Goal: Transaction & Acquisition: Purchase product/service

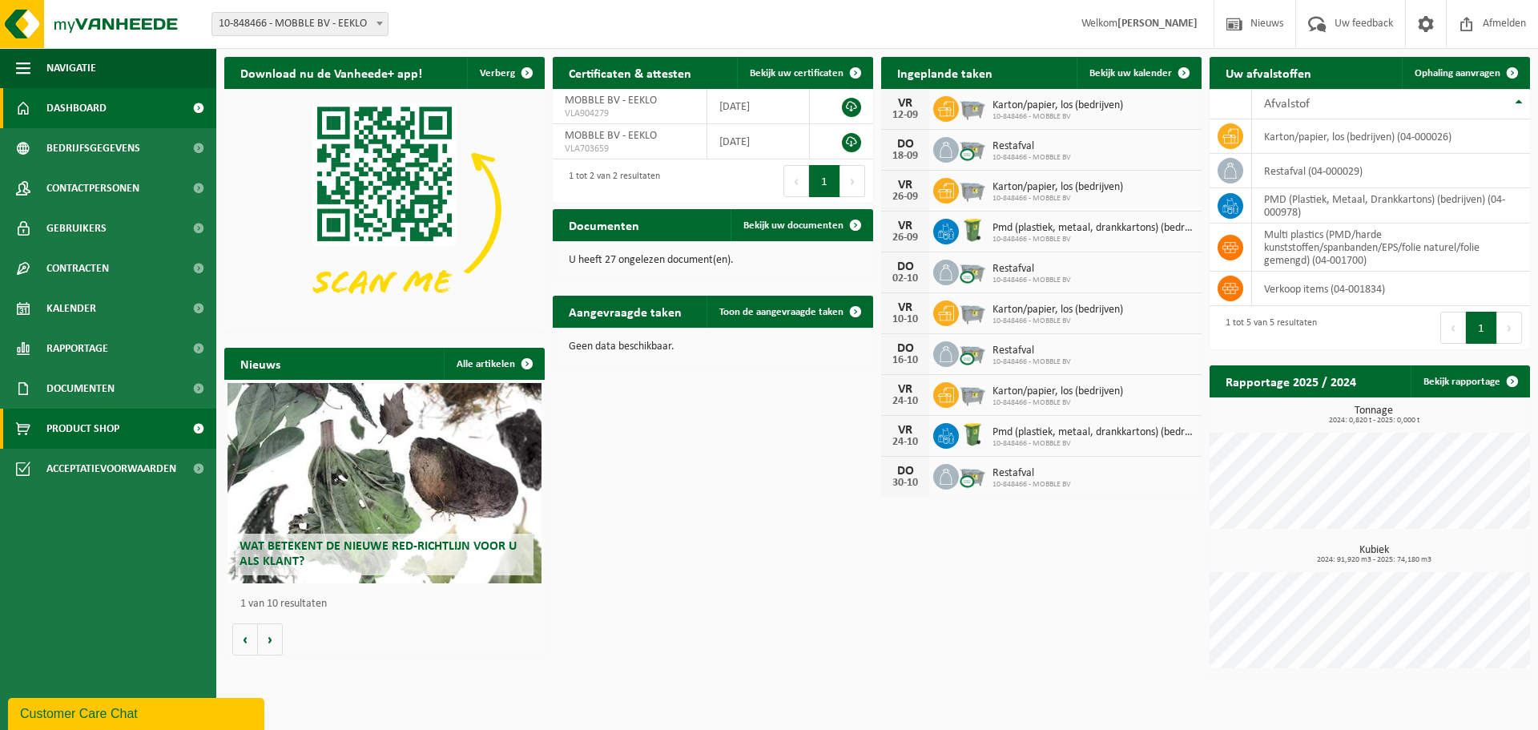
click at [79, 426] on span "Product Shop" at bounding box center [82, 429] width 73 height 40
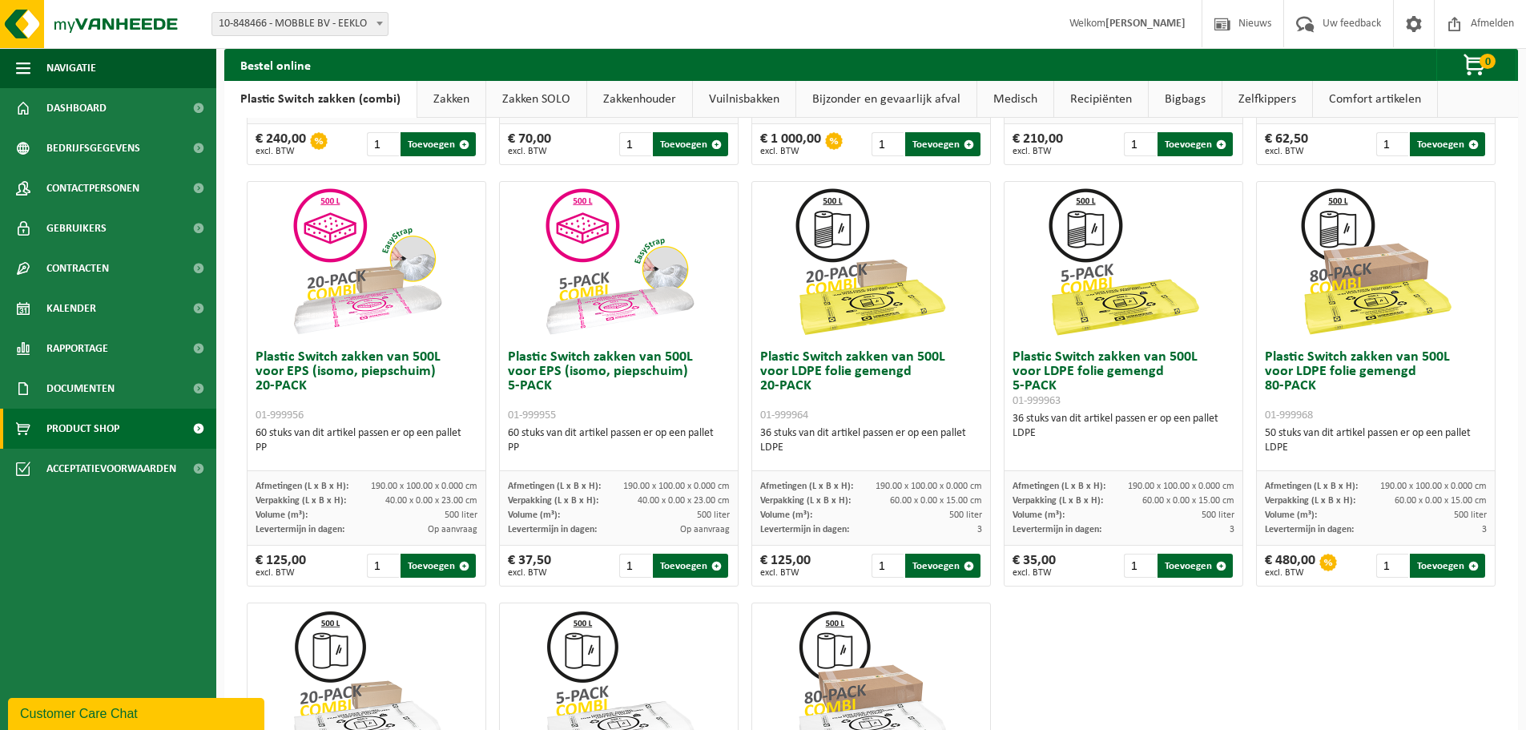
scroll to position [534, 0]
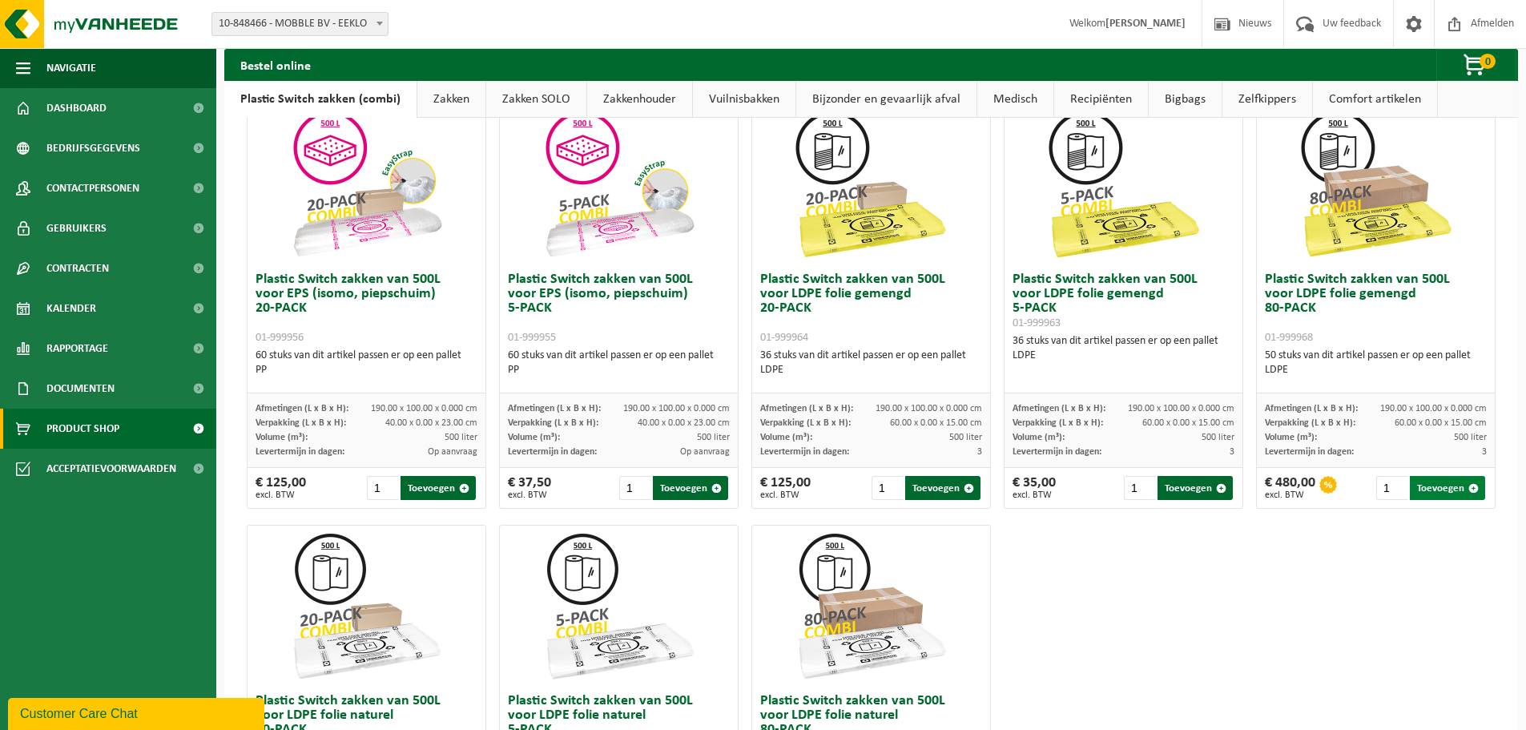
click at [1437, 484] on button "Toevoegen" at bounding box center [1447, 488] width 75 height 24
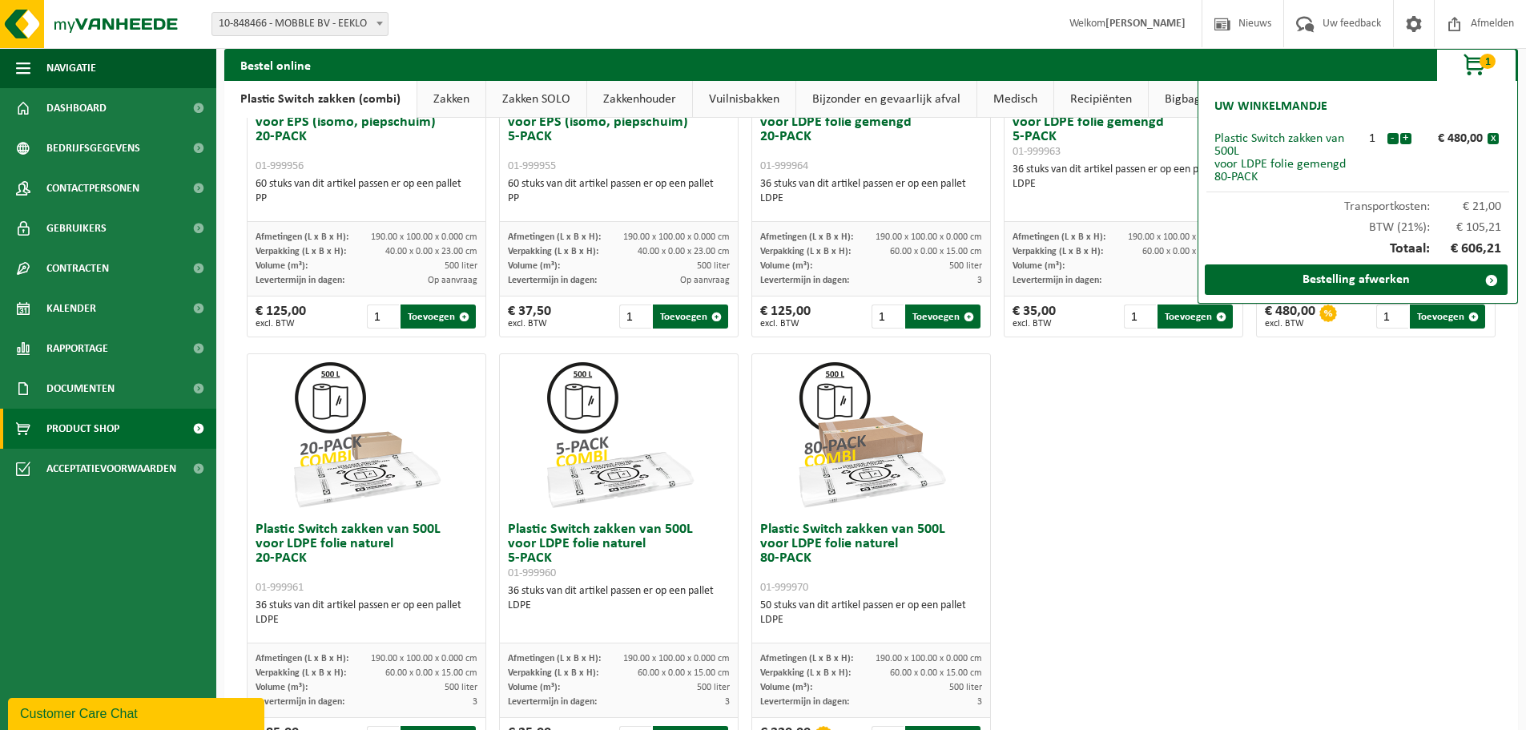
scroll to position [774, 0]
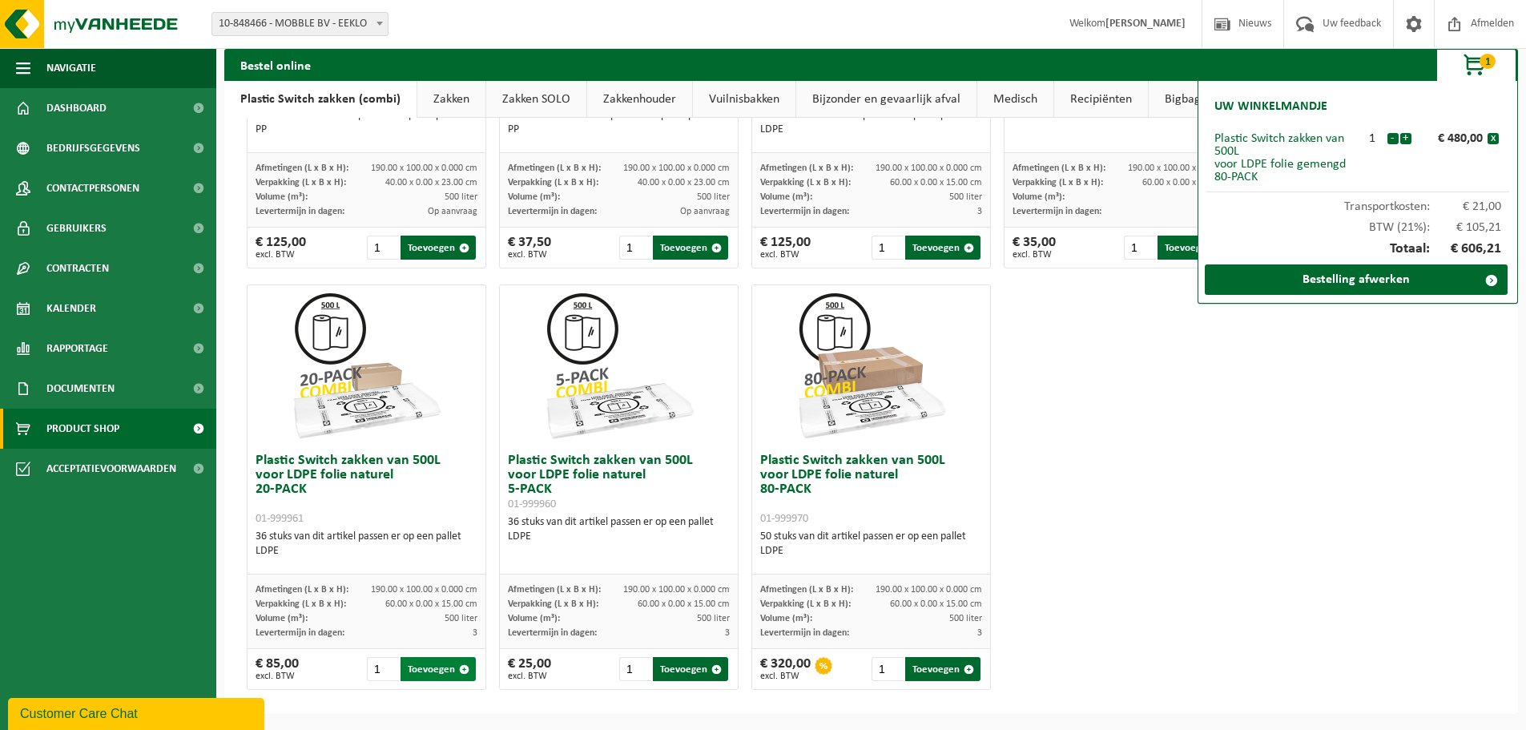
click at [439, 669] on button "Toevoegen" at bounding box center [438, 669] width 75 height 24
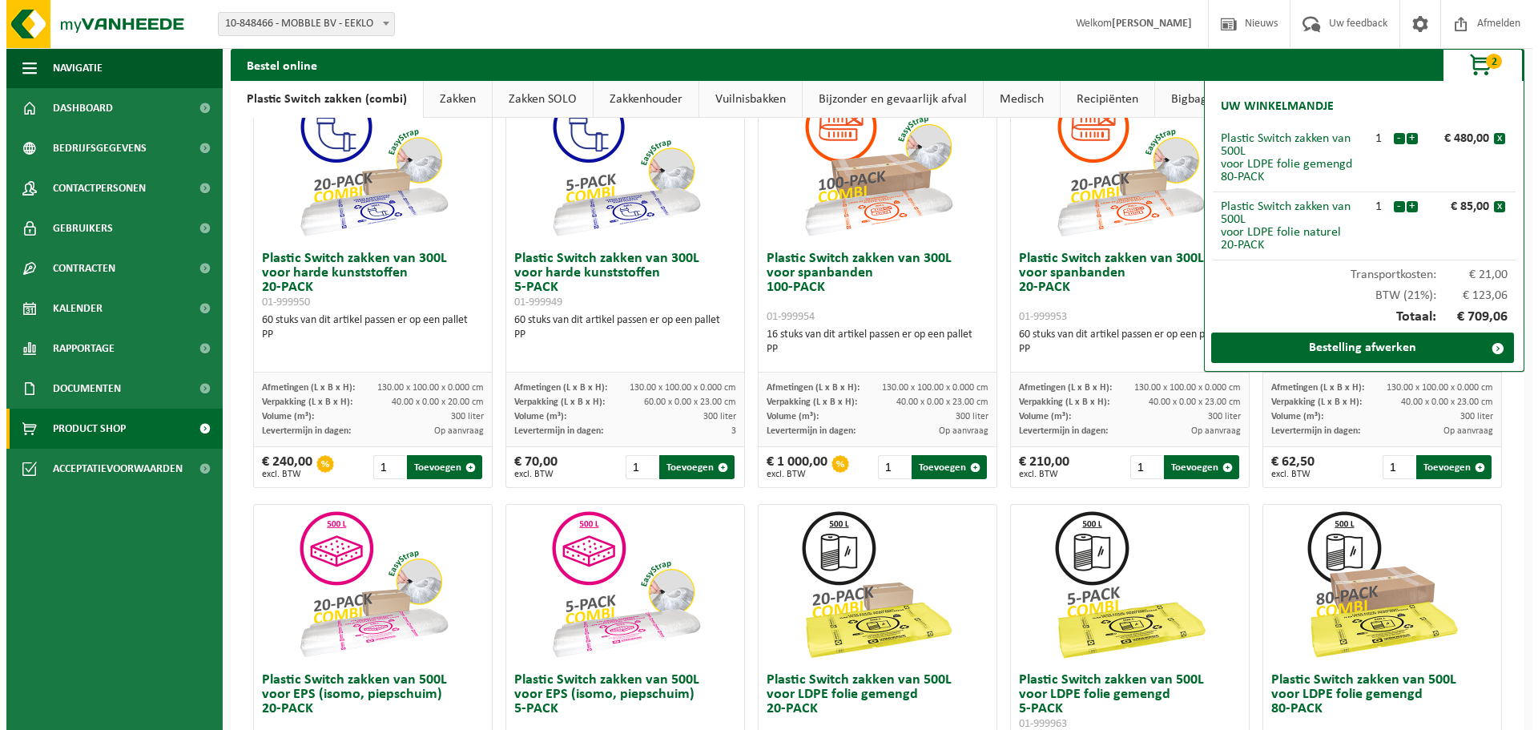
scroll to position [0, 0]
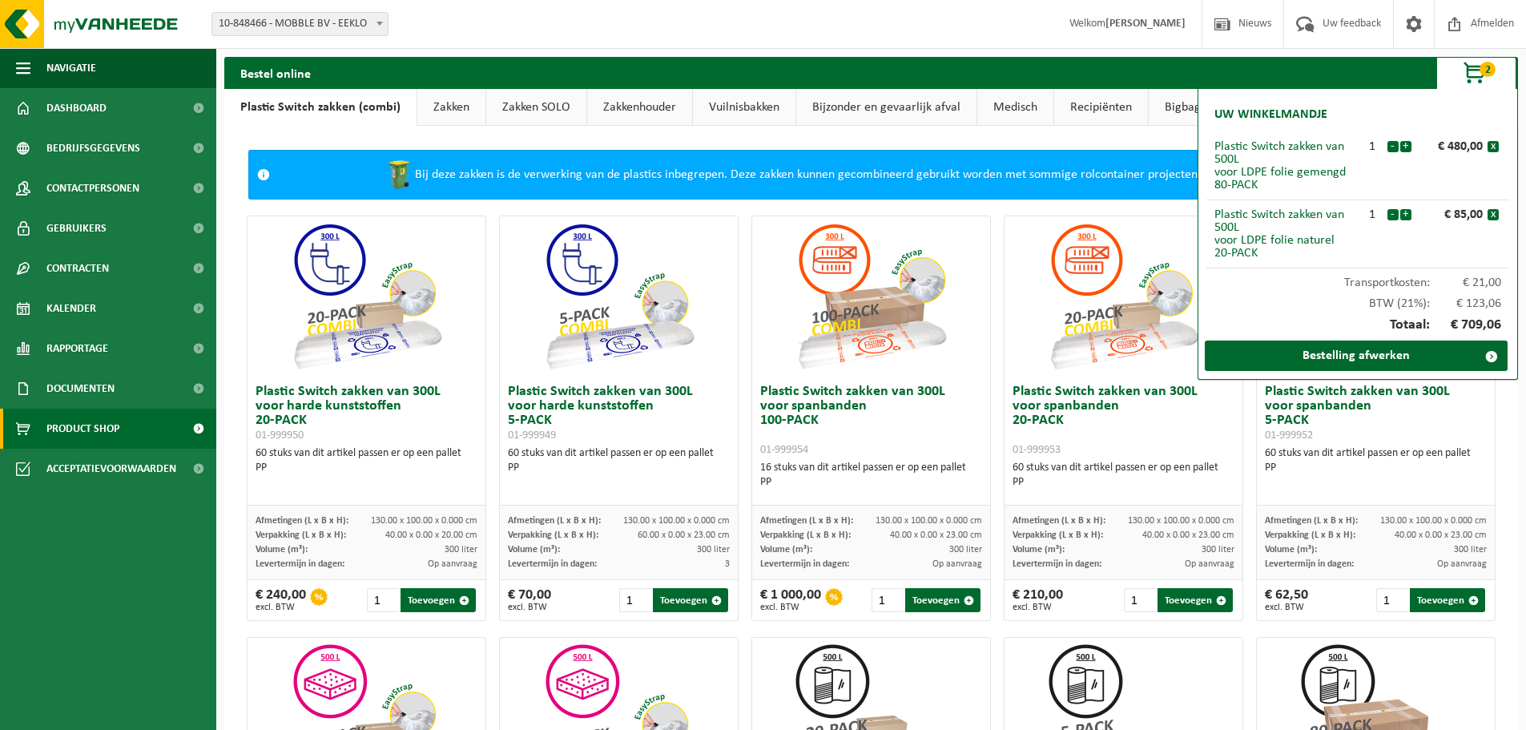
click at [1178, 108] on link "Bigbags" at bounding box center [1185, 107] width 73 height 37
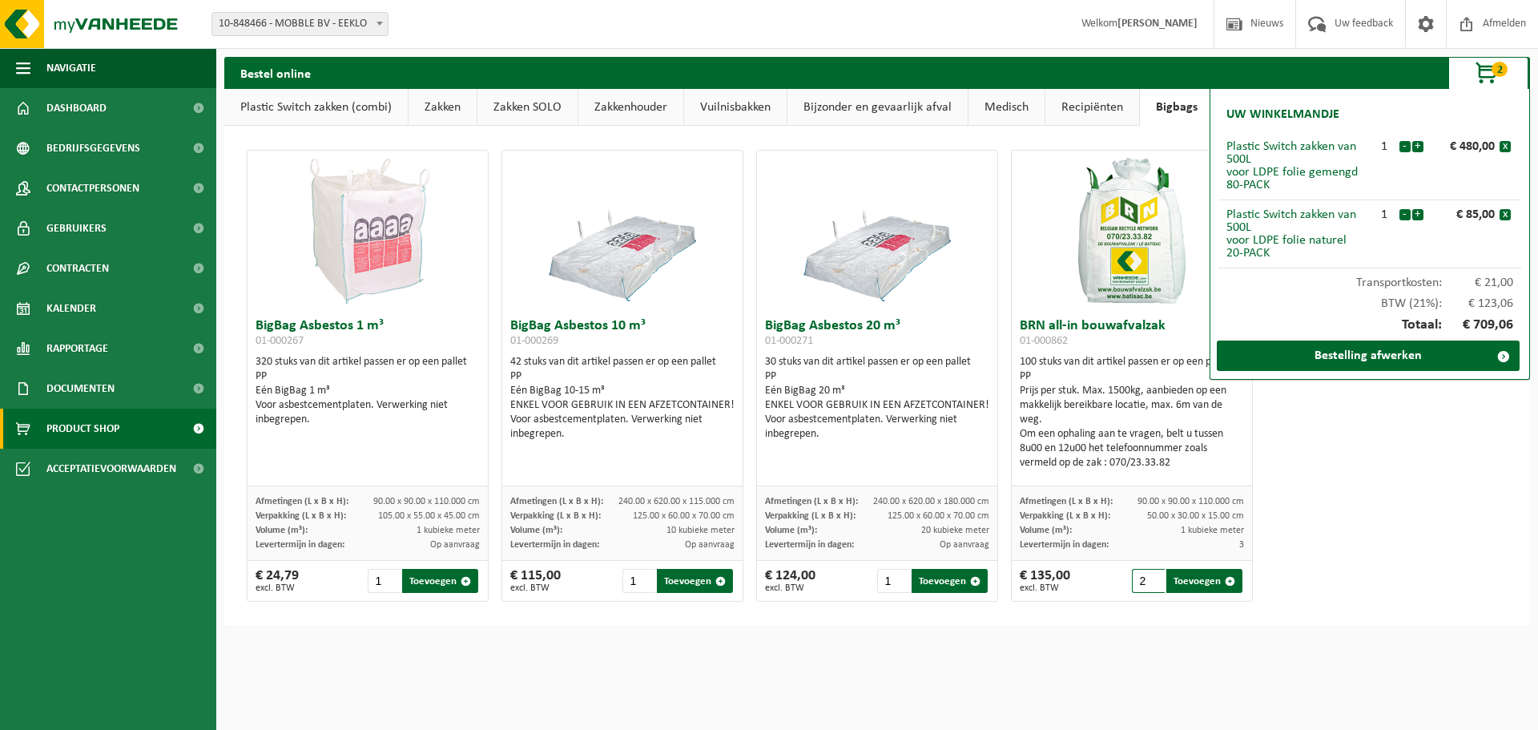
click at [1145, 575] on input "2" at bounding box center [1148, 581] width 33 height 24
click at [1145, 575] on input "3" at bounding box center [1148, 581] width 33 height 24
click at [1203, 577] on button "Toevoegen" at bounding box center [1205, 581] width 76 height 24
type input "1"
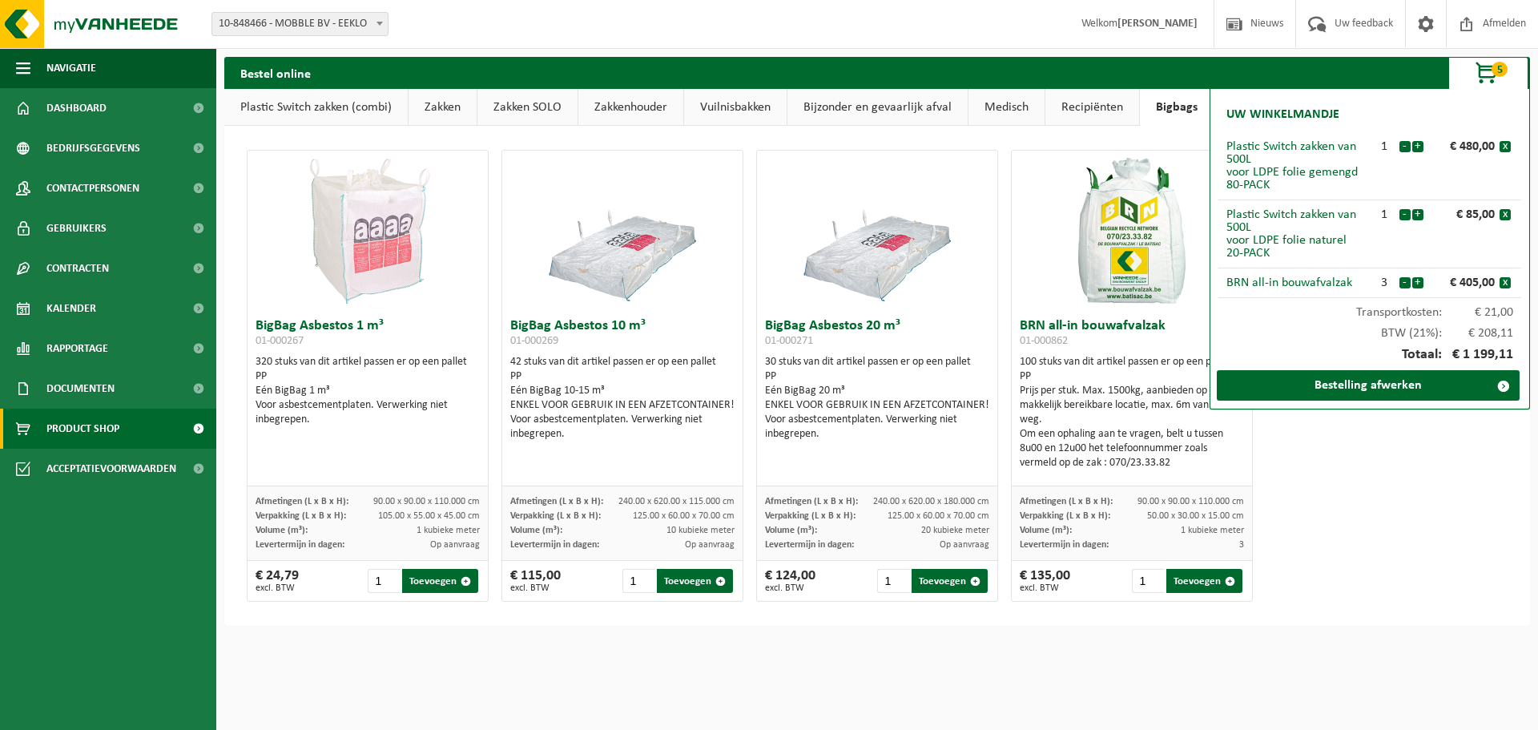
click at [1400, 548] on div "BigBag Asbestos 1 m³ 01-000267 320 stuks van dit artikel passen er op een palle…" at bounding box center [877, 376] width 1274 height 468
click at [1383, 388] on link "Bestelling afwerken" at bounding box center [1368, 385] width 303 height 30
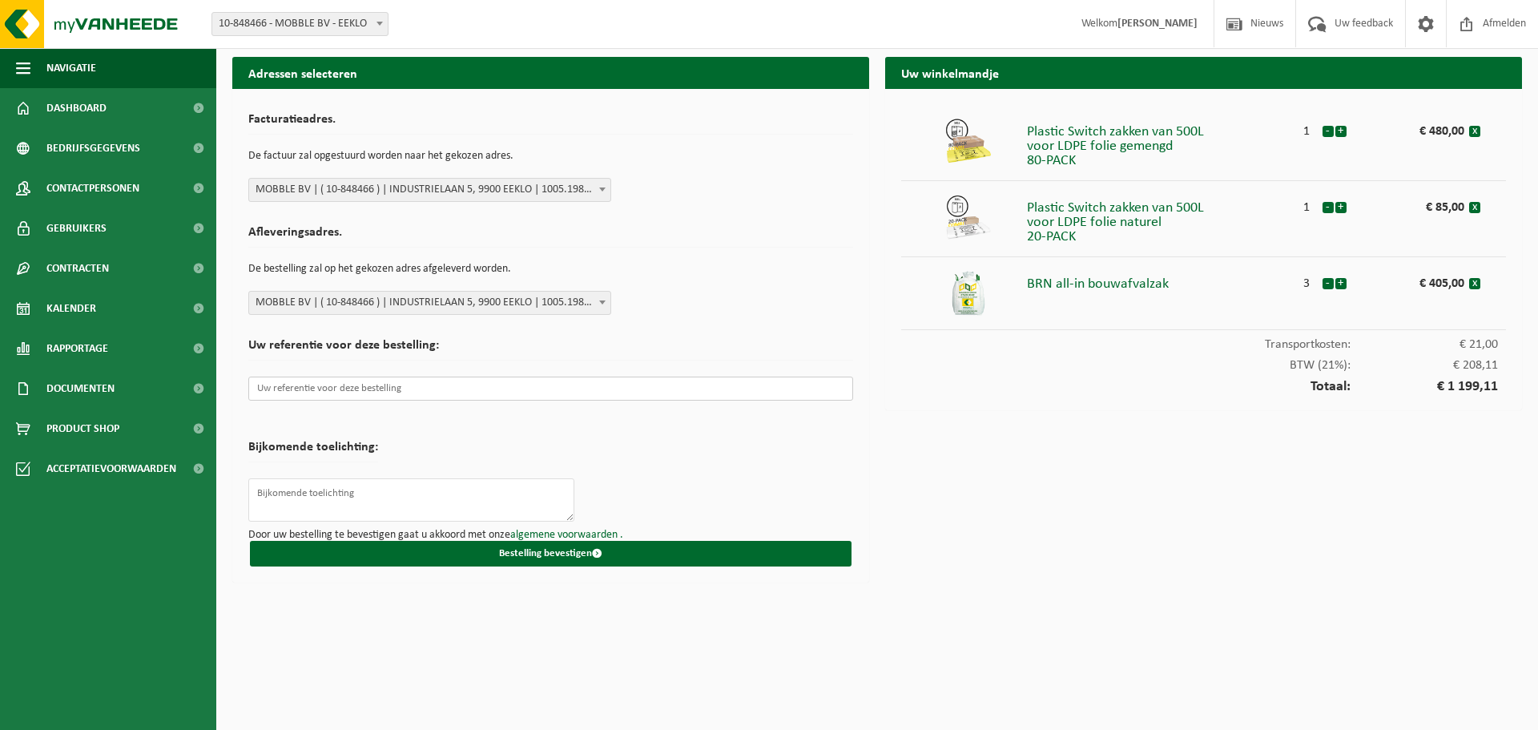
click at [288, 392] on input "text" at bounding box center [550, 389] width 605 height 24
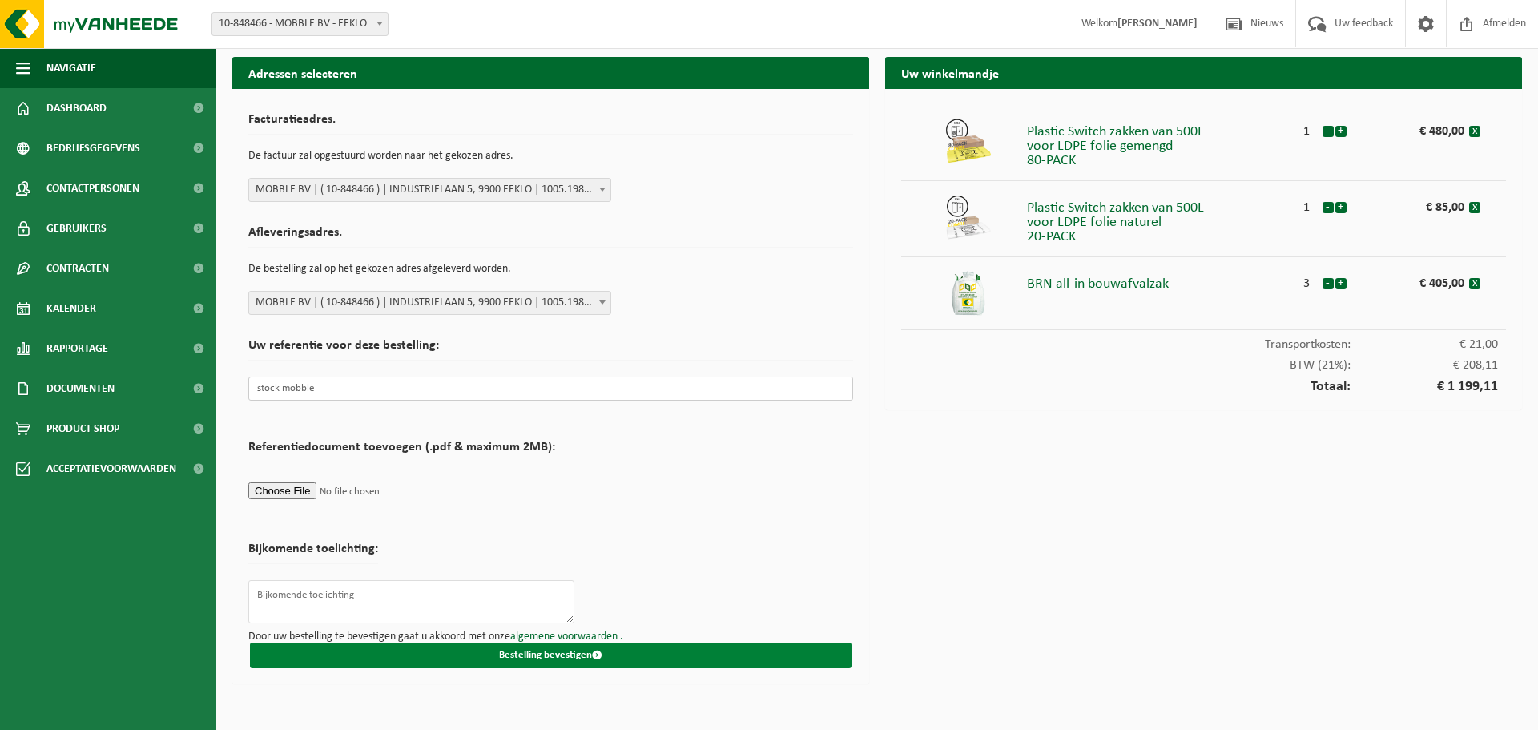
type input "stock mobble"
click at [529, 658] on button "Bestelling bevestigen" at bounding box center [551, 656] width 602 height 26
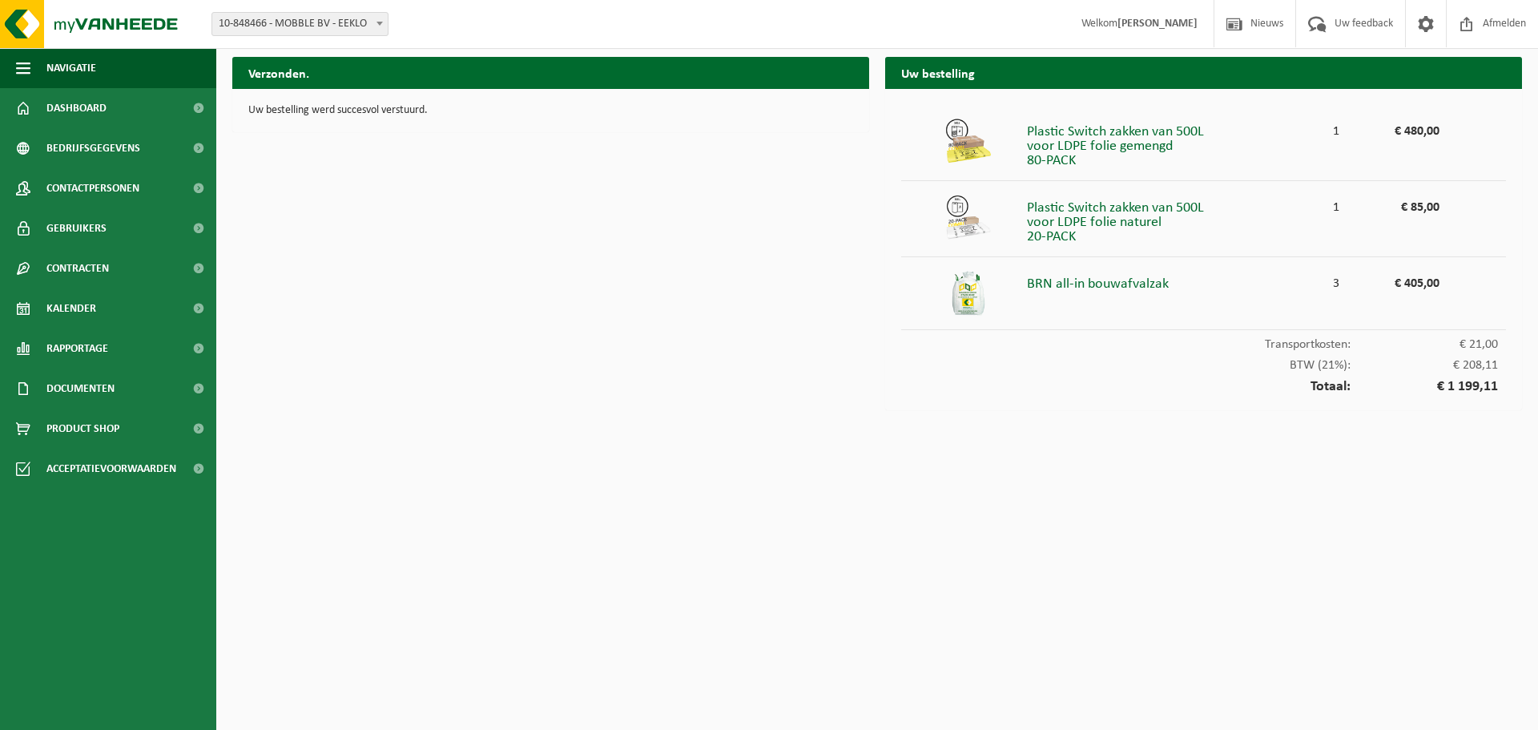
click at [1056, 297] on li "BRN all-in bouwafvalzak 3 € 405,00" at bounding box center [1203, 293] width 605 height 73
click at [962, 296] on img at bounding box center [969, 293] width 48 height 48
click at [84, 429] on span "Product Shop" at bounding box center [82, 429] width 73 height 40
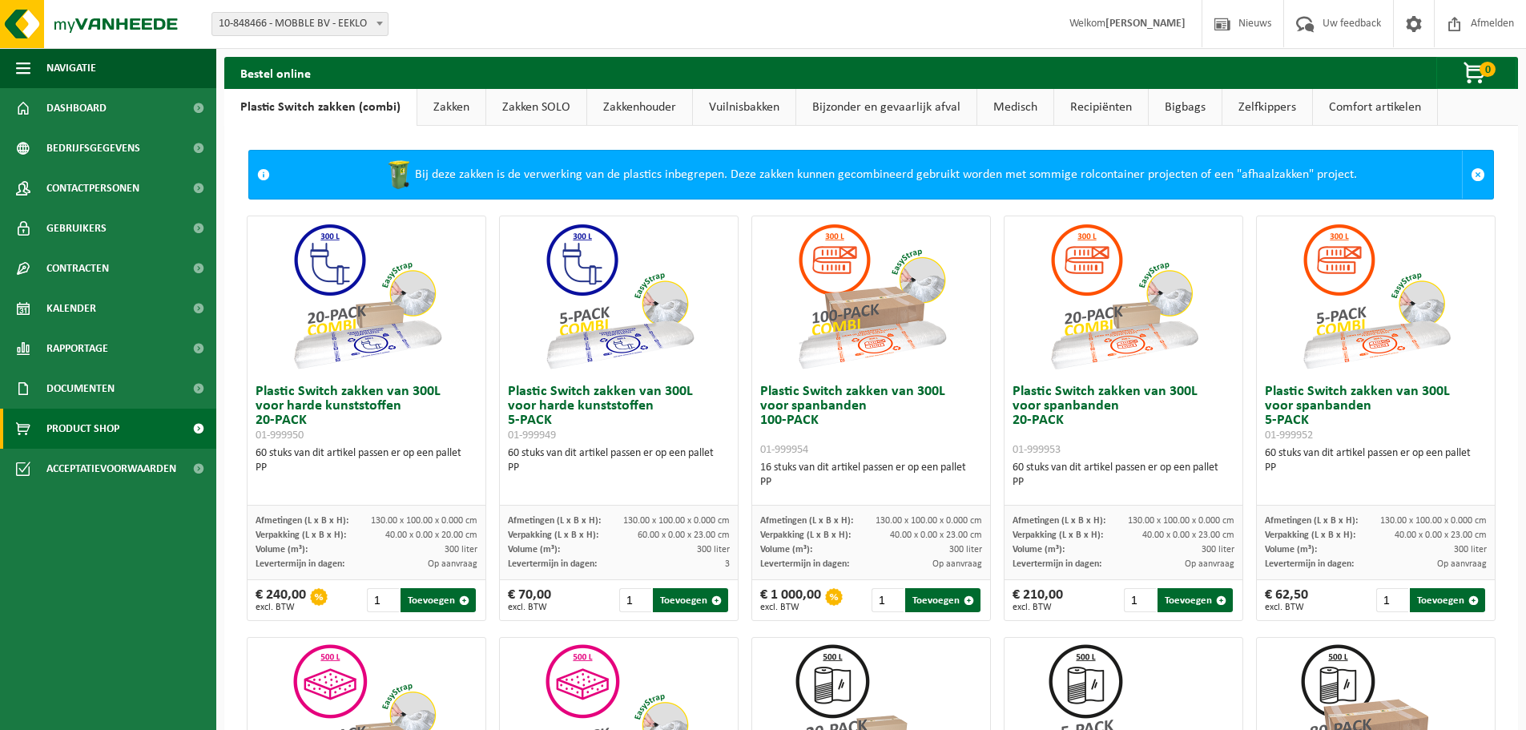
click at [1180, 111] on link "Bigbags" at bounding box center [1185, 107] width 73 height 37
